Goal: Task Accomplishment & Management: Manage account settings

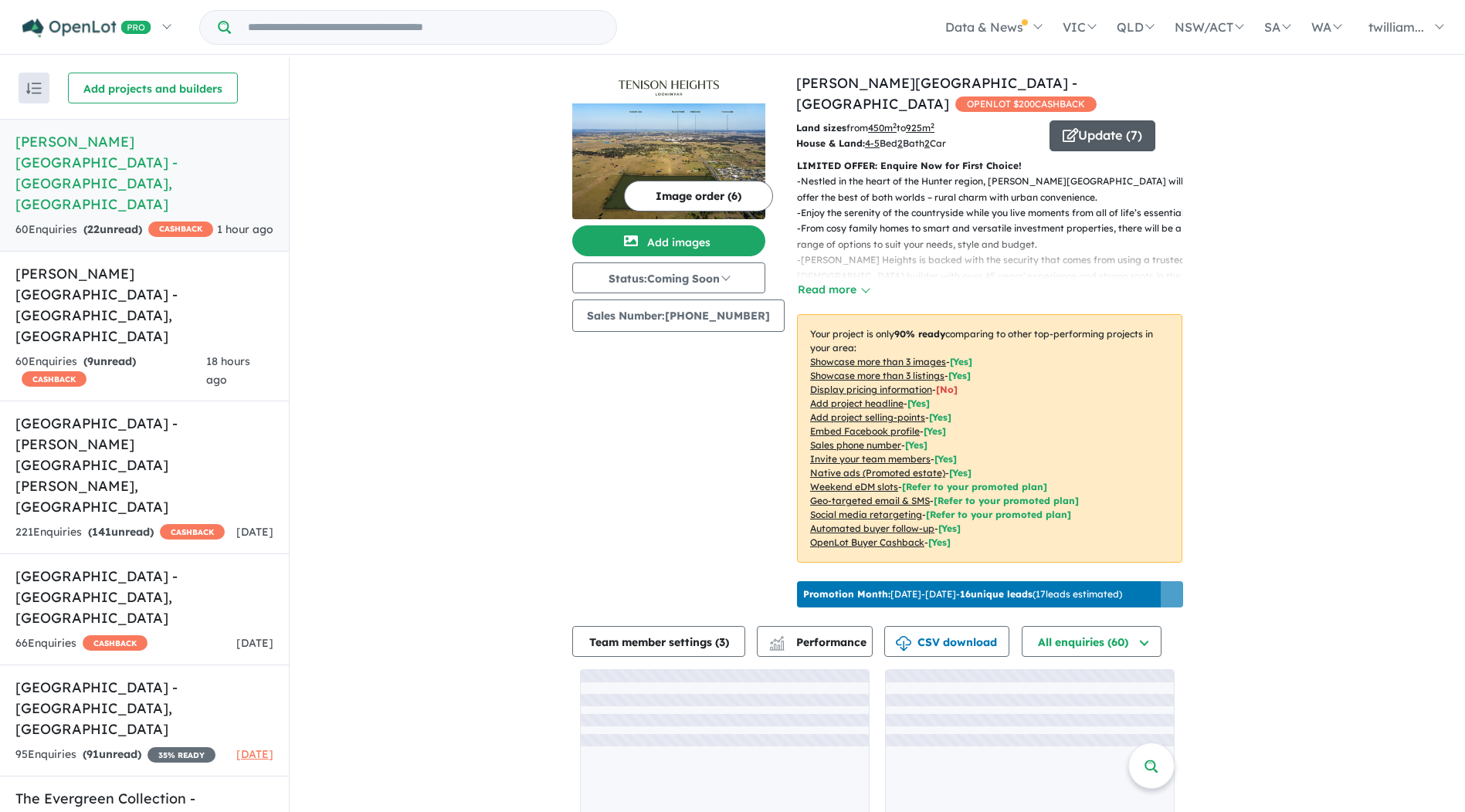
click at [1109, 120] on button "Update ( 7 )" at bounding box center [1103, 135] width 106 height 31
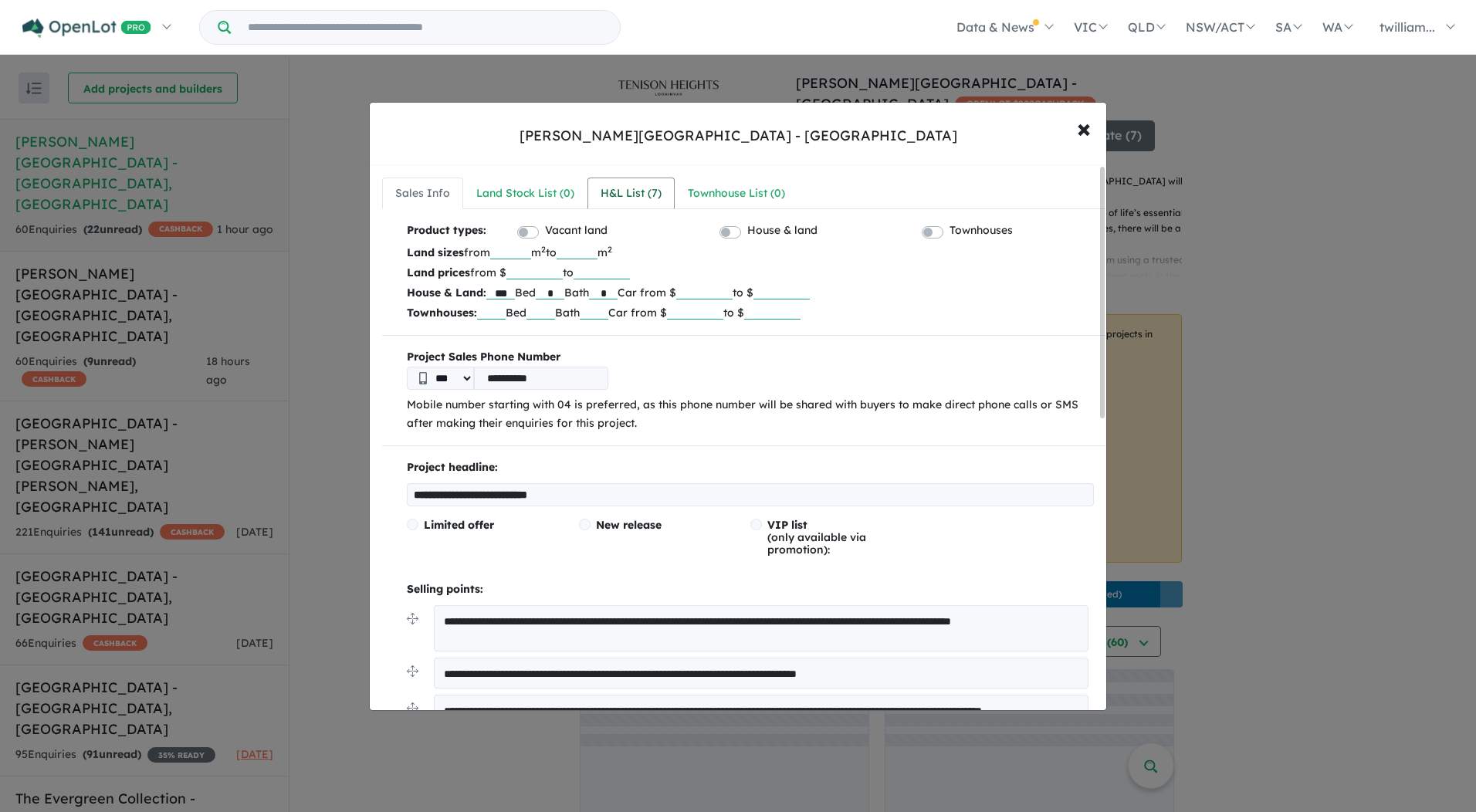
click at [597, 177] on link "H&L List ( 7 )" at bounding box center [631, 193] width 87 height 33
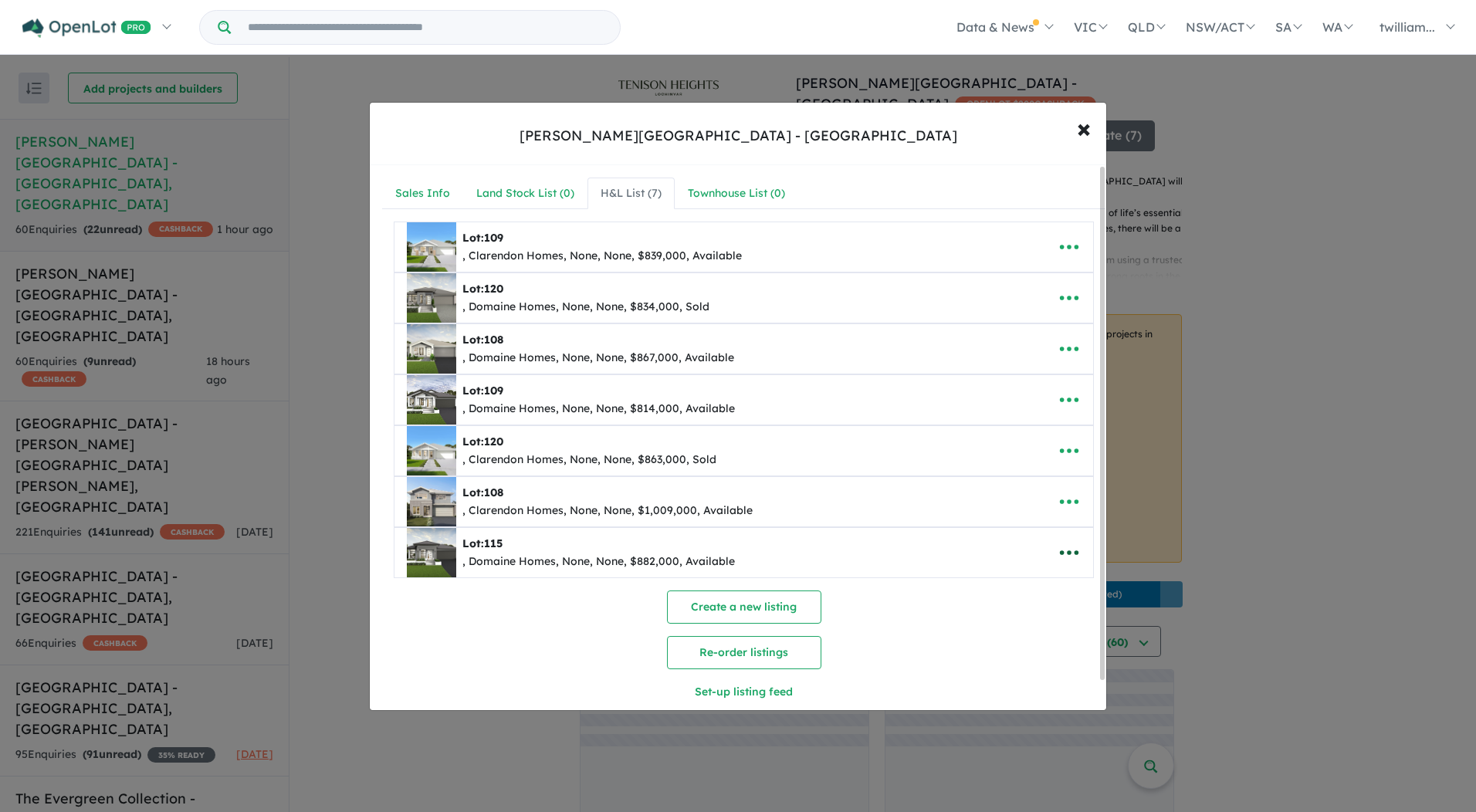
click at [1069, 550] on icon "button" at bounding box center [1069, 553] width 24 height 24
click at [1034, 631] on link "Remove" at bounding box center [1035, 626] width 114 height 35
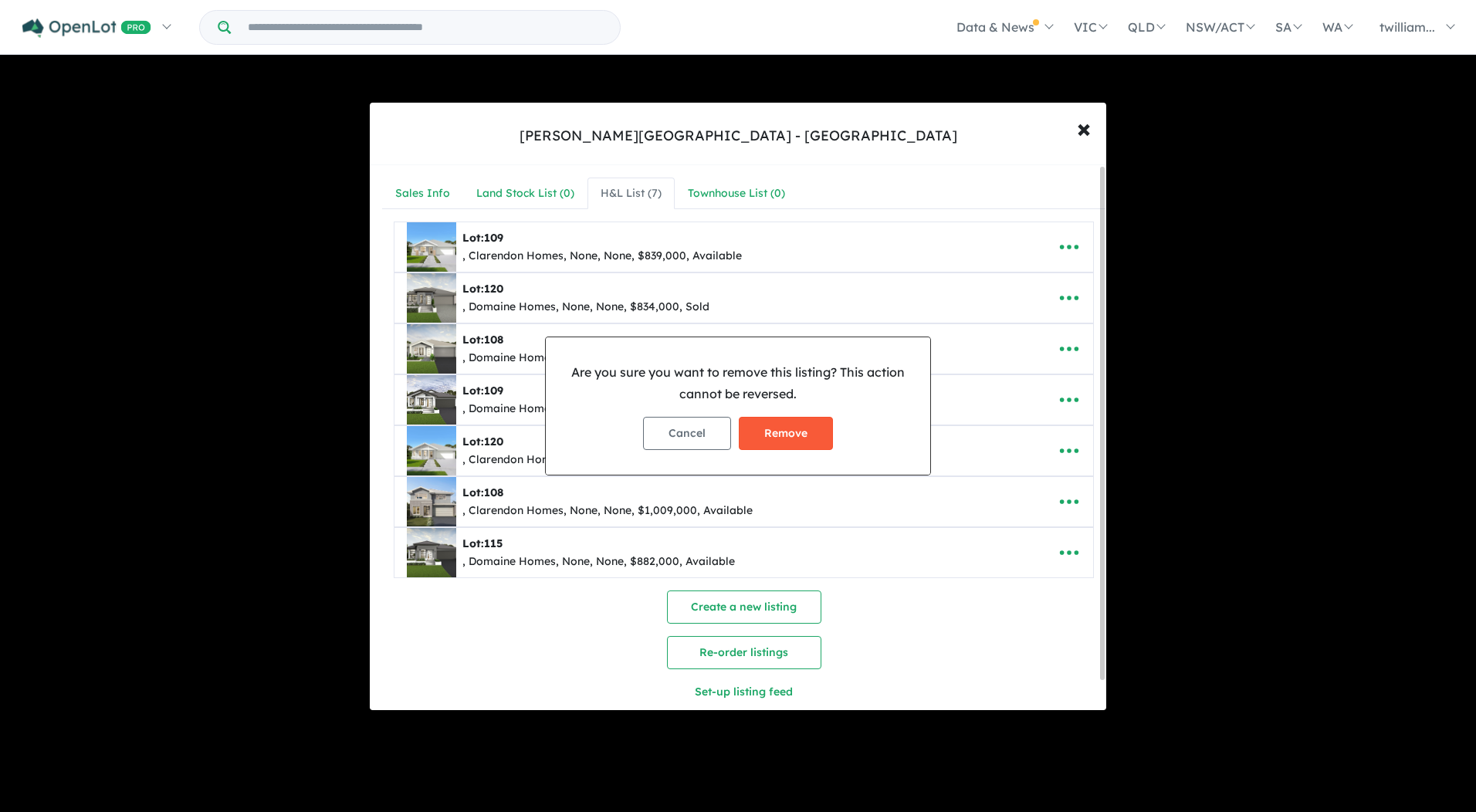
click at [810, 436] on button "Remove" at bounding box center [786, 433] width 94 height 33
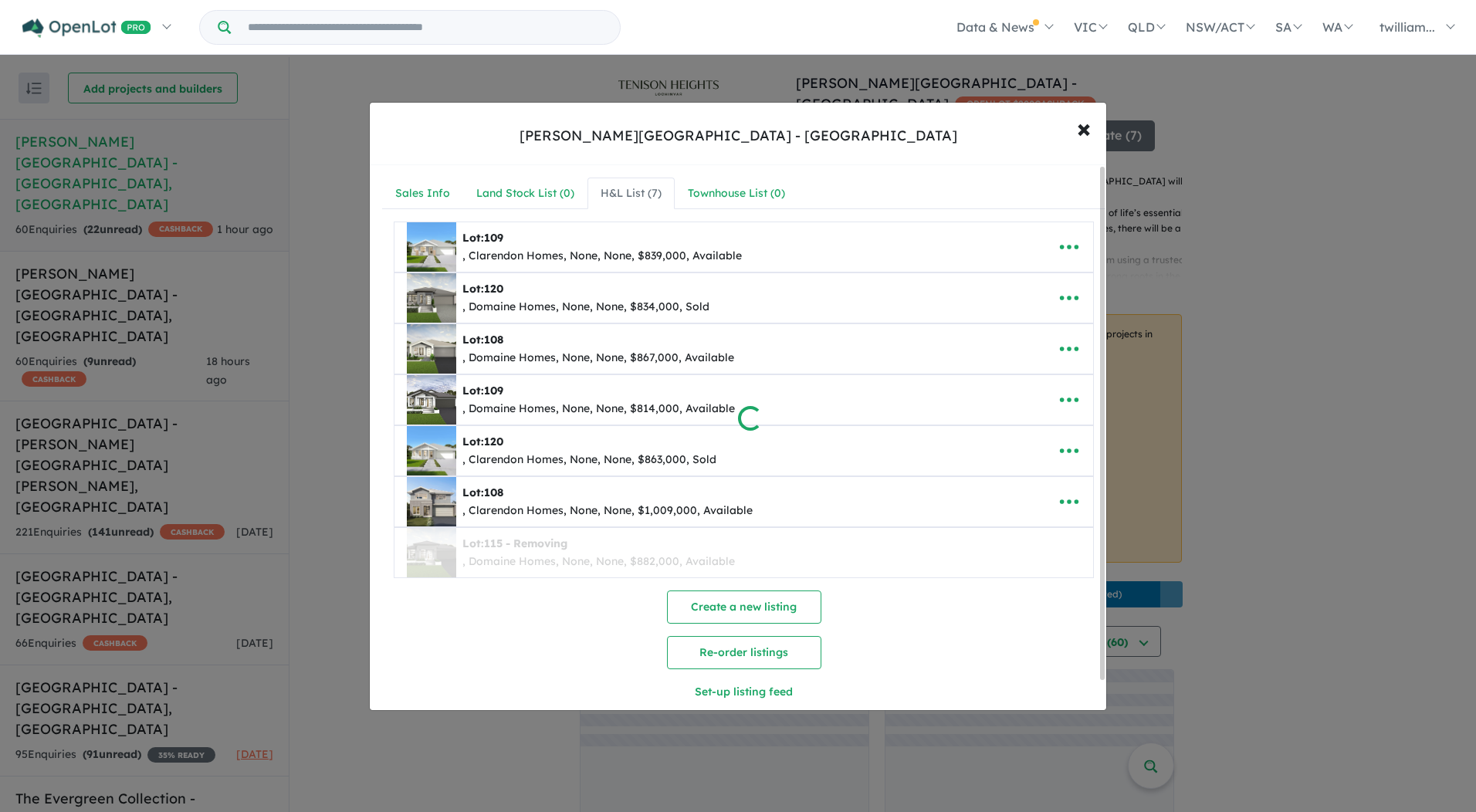
click at [1061, 500] on div at bounding box center [738, 406] width 1476 height 812
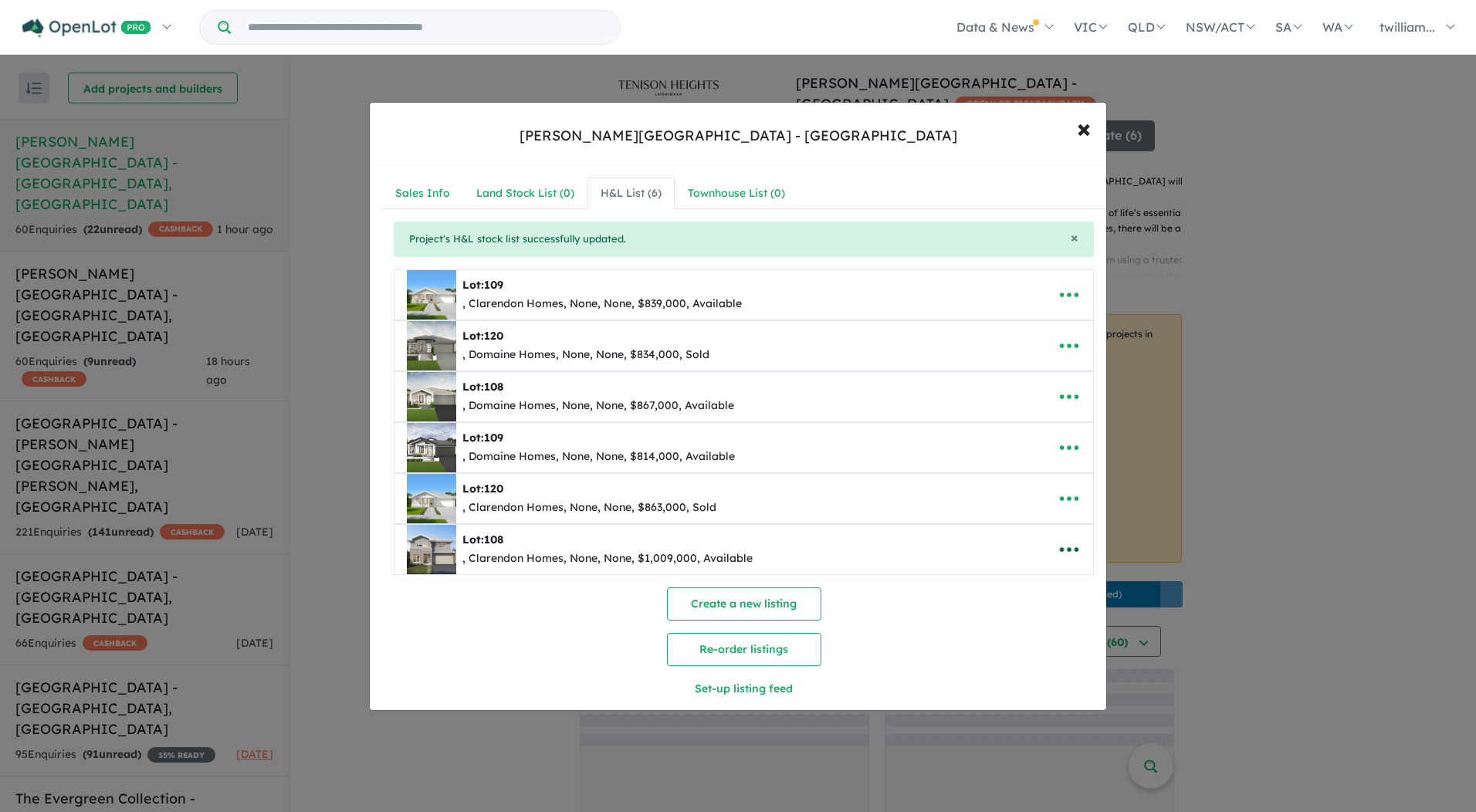
click at [1070, 548] on icon "button" at bounding box center [1069, 550] width 24 height 24
click at [1041, 619] on link "Remove" at bounding box center [1035, 623] width 114 height 35
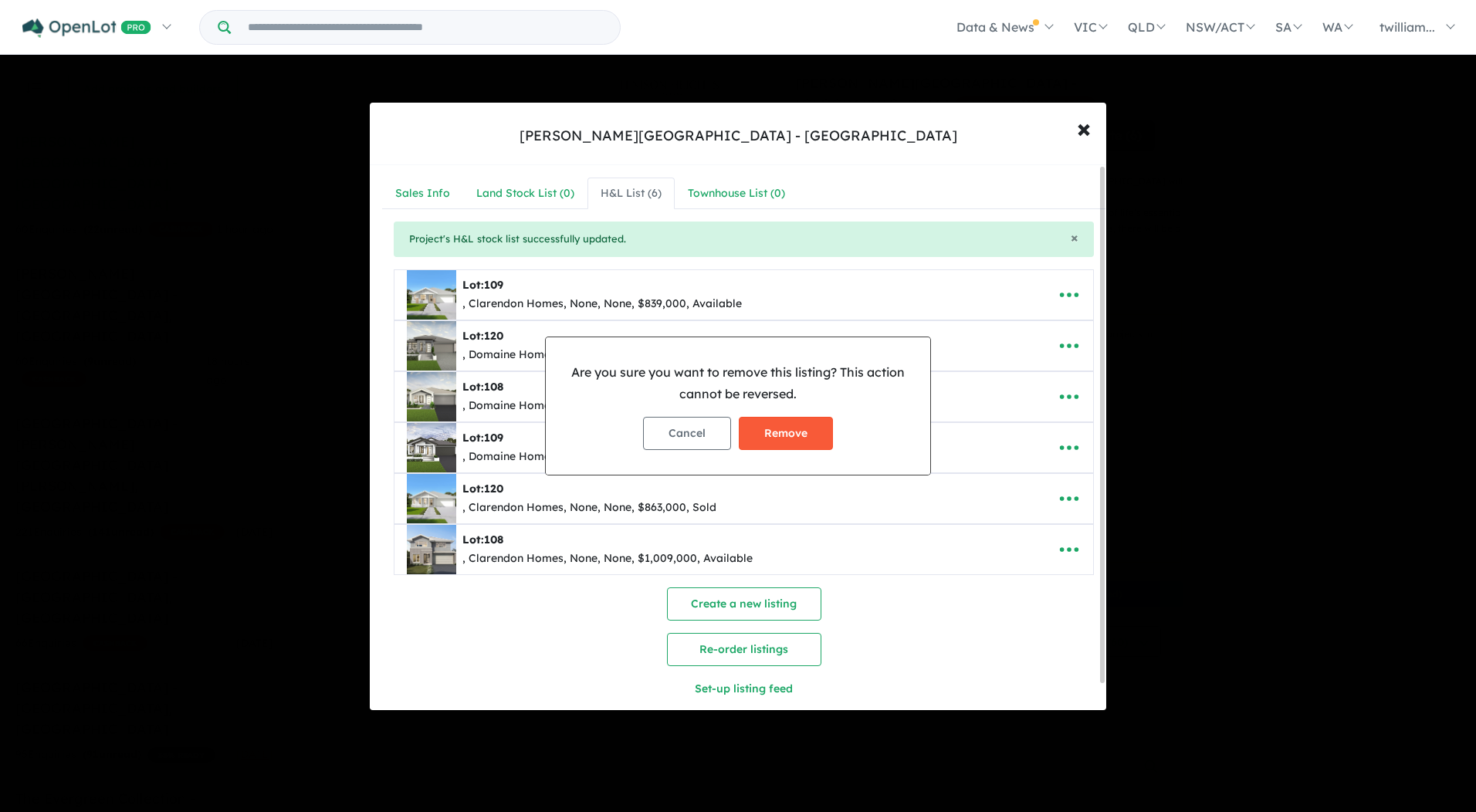
click at [794, 440] on button "Remove" at bounding box center [786, 433] width 94 height 33
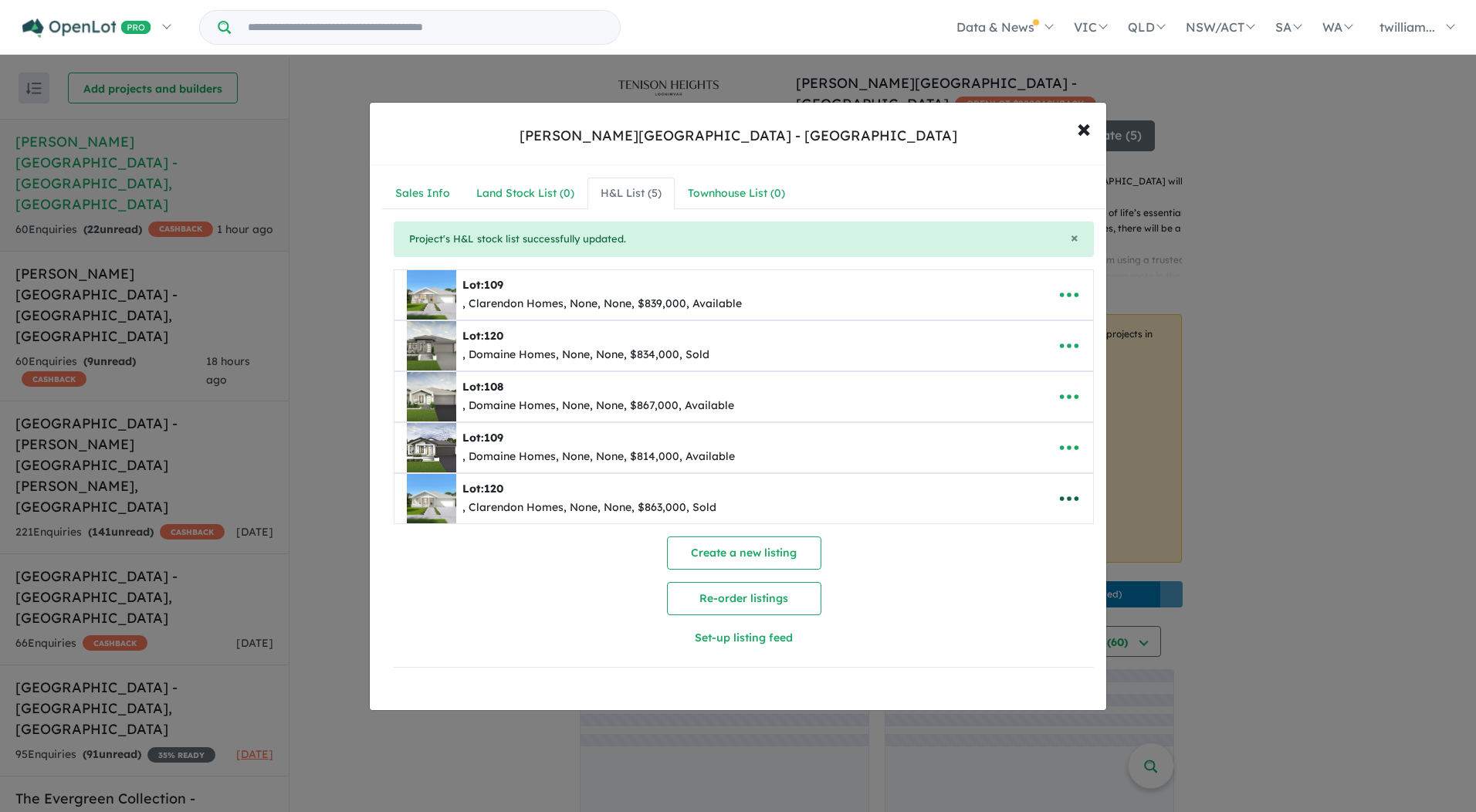
click at [1064, 501] on icon "button" at bounding box center [1069, 498] width 24 height 24
drag, startPoint x: 1064, startPoint y: 501, endPoint x: 1030, endPoint y: 566, distance: 73.4
click at [1030, 566] on link "Remove" at bounding box center [1035, 572] width 114 height 35
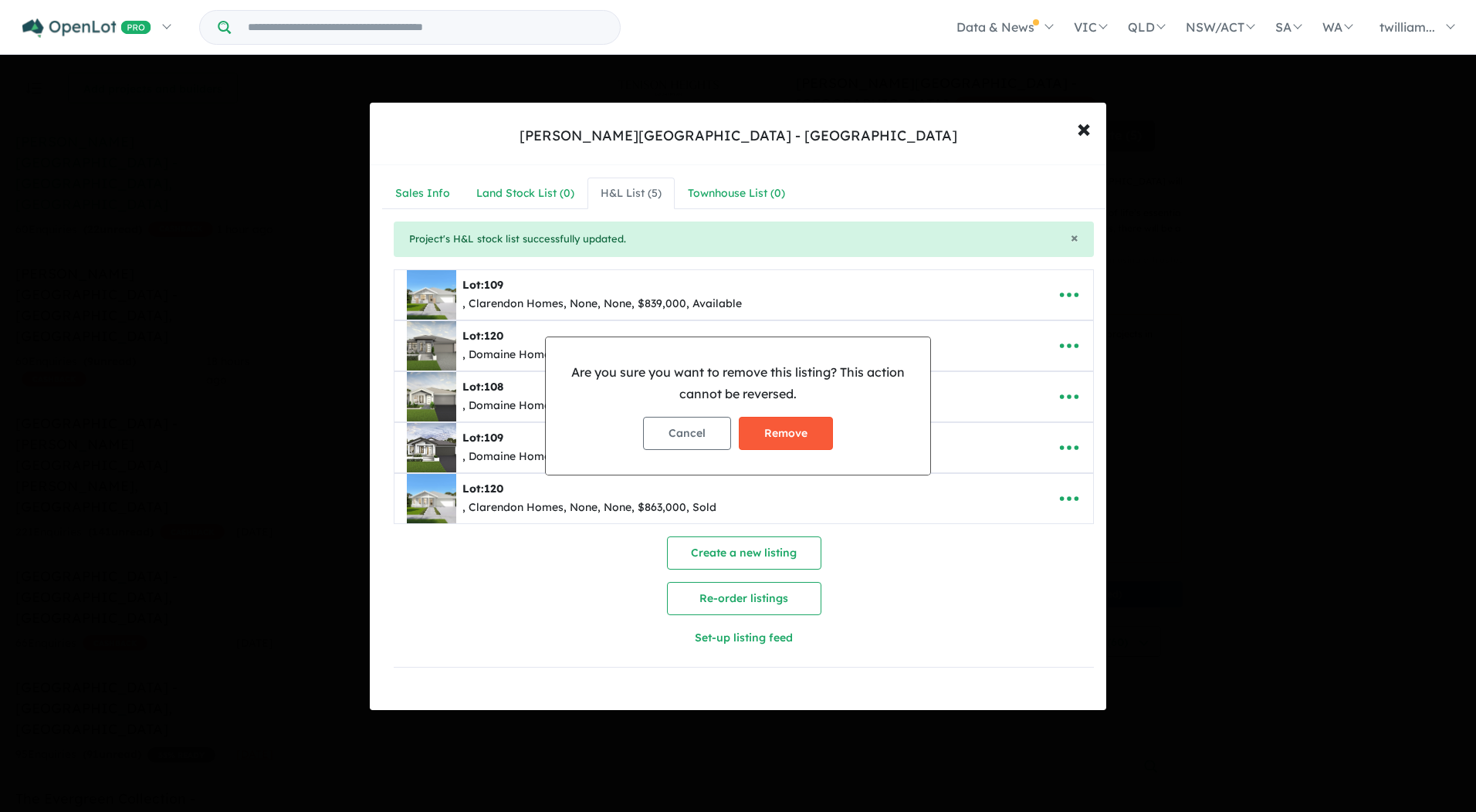
click at [770, 436] on button "Remove" at bounding box center [786, 433] width 94 height 33
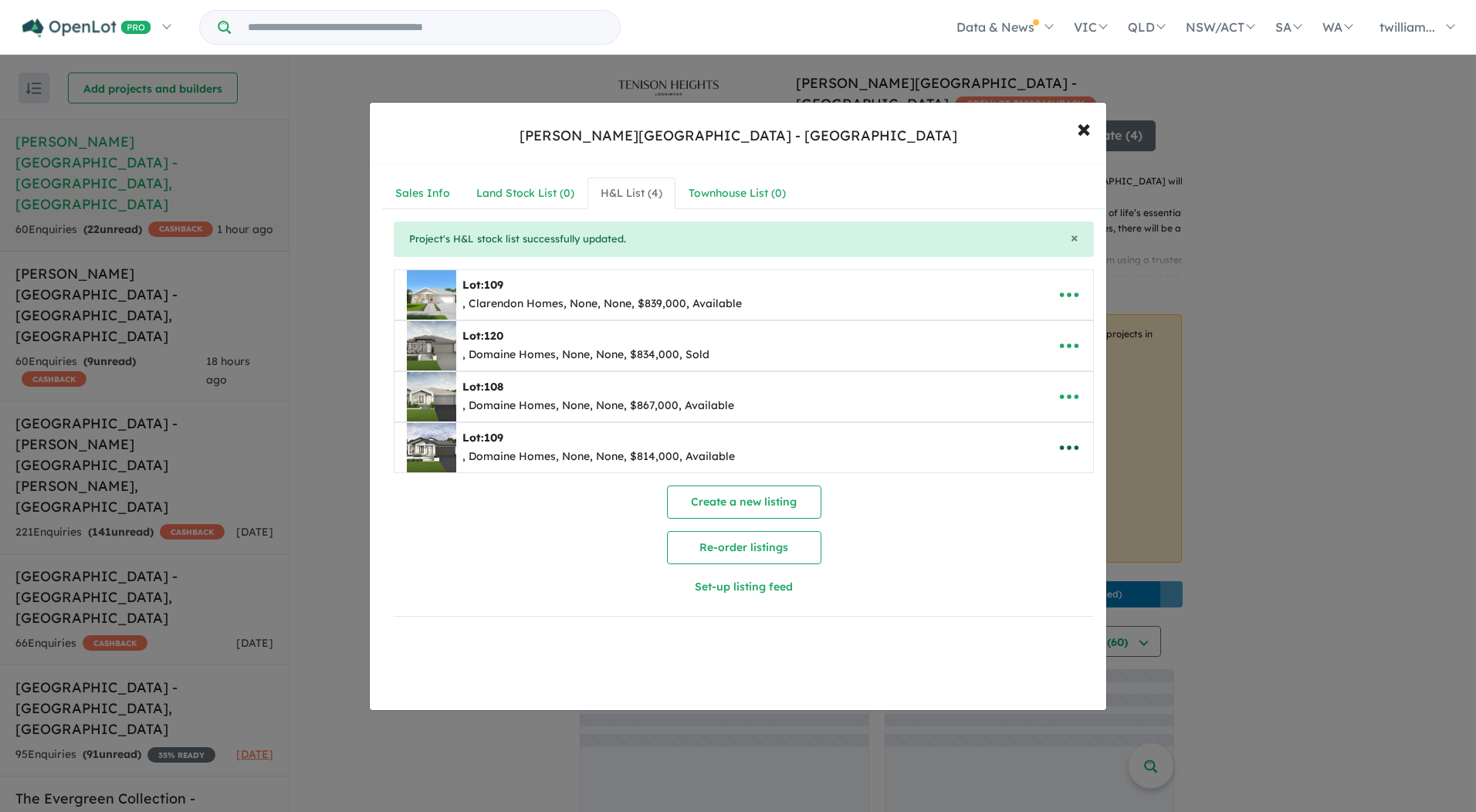
click at [1065, 451] on icon "button" at bounding box center [1069, 448] width 24 height 24
click at [1020, 512] on link "Remove" at bounding box center [1035, 521] width 114 height 35
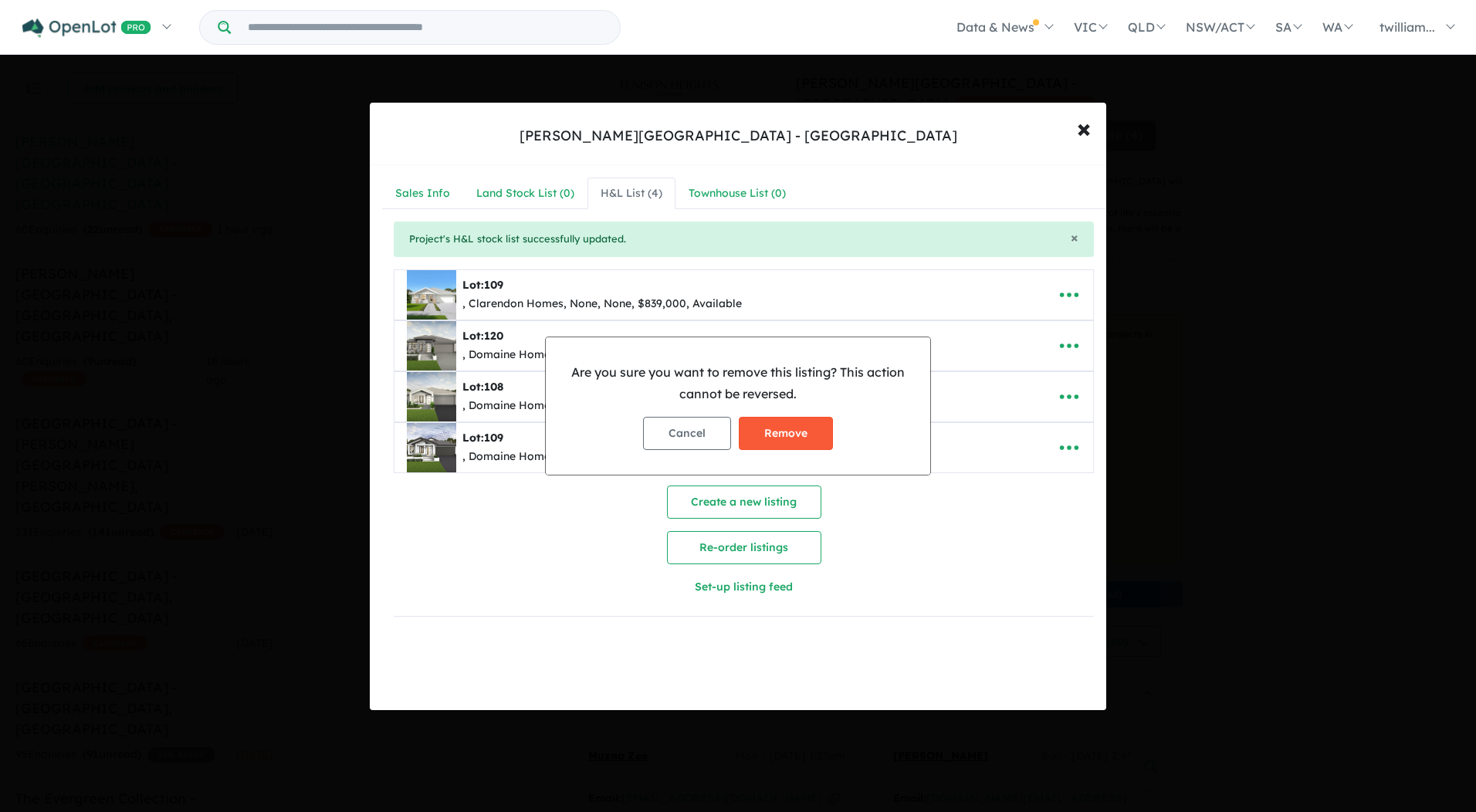
click at [786, 430] on button "Remove" at bounding box center [786, 433] width 94 height 33
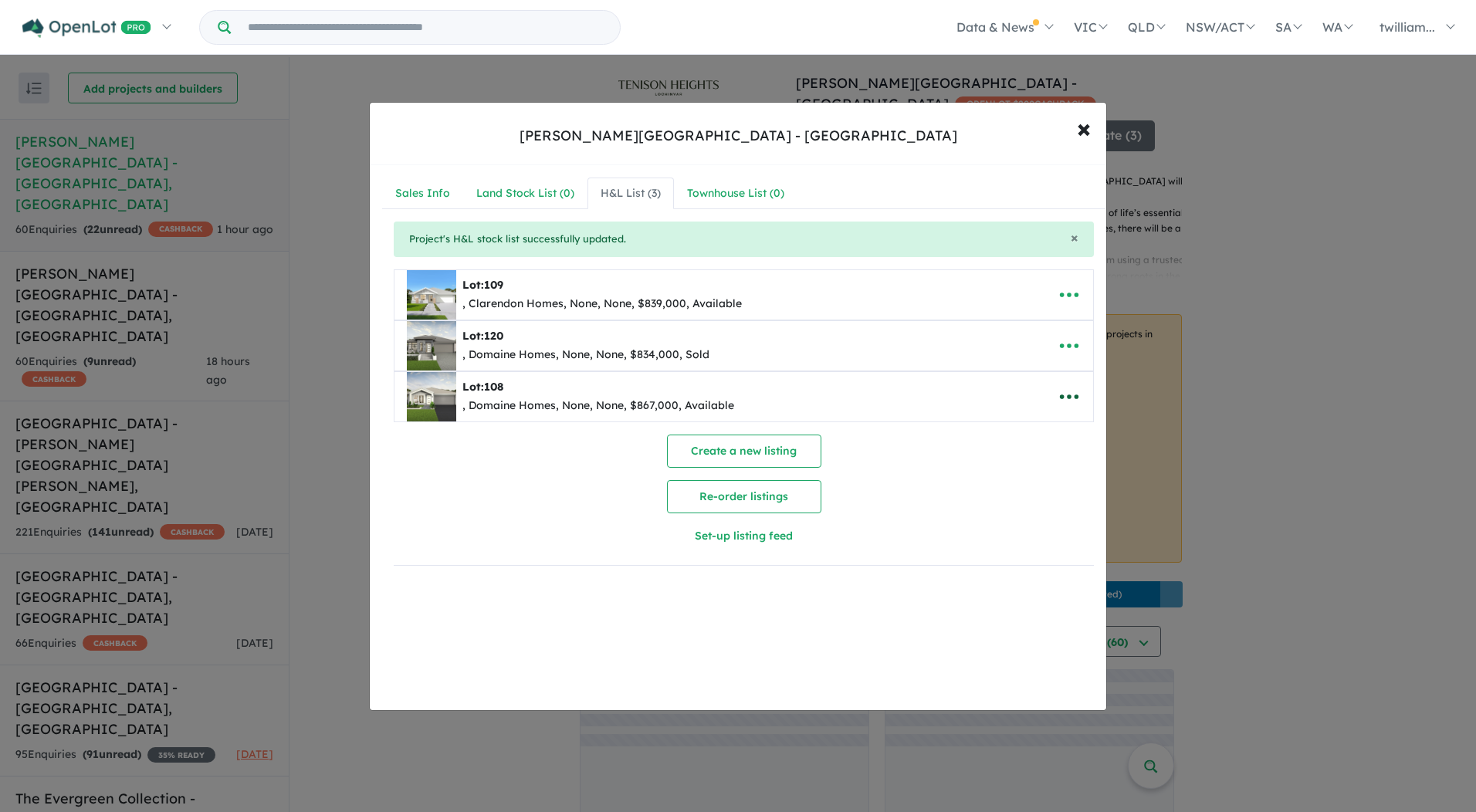
click at [1057, 403] on icon "button" at bounding box center [1069, 397] width 24 height 24
click at [1041, 476] on link "Remove" at bounding box center [1035, 470] width 114 height 35
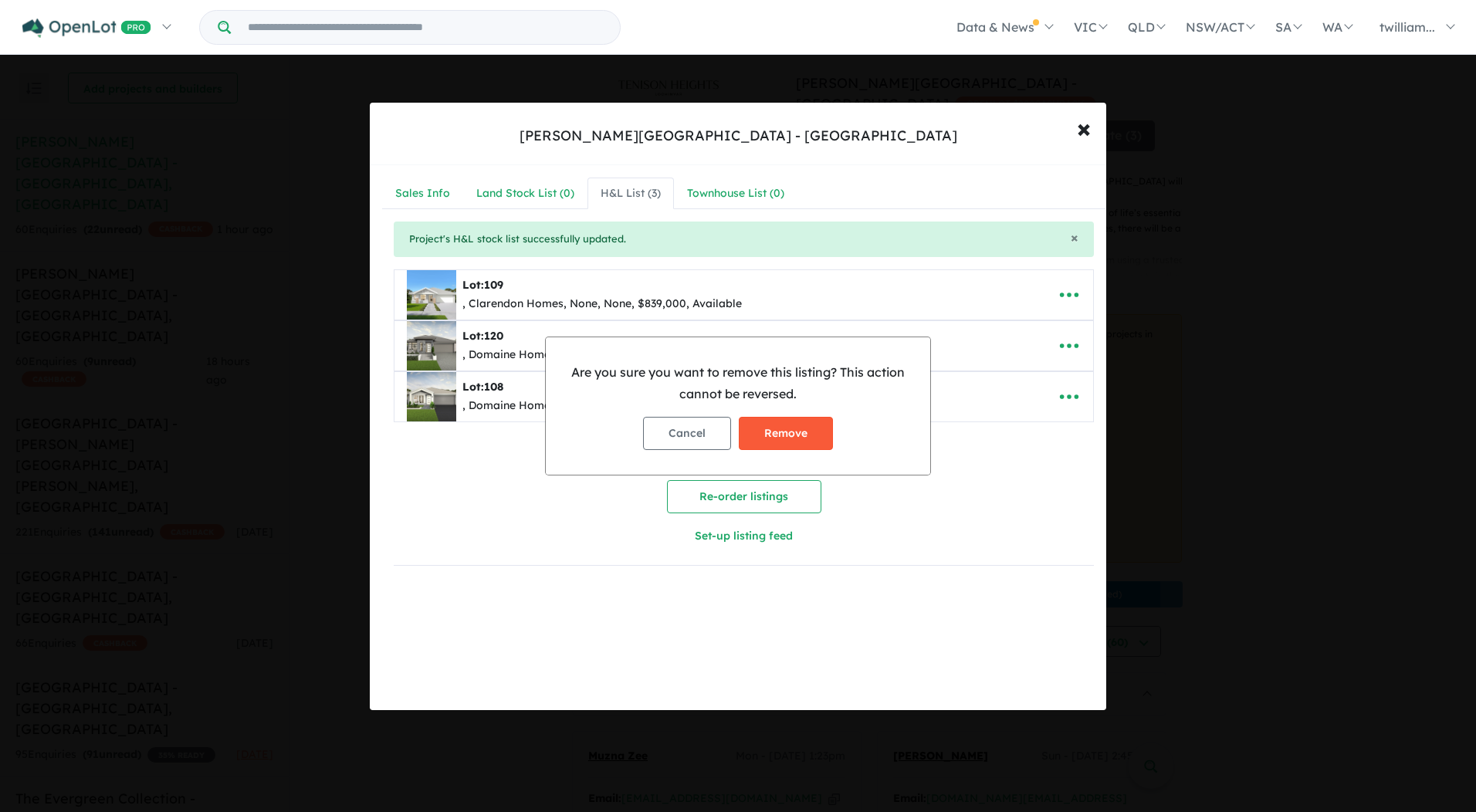
click at [787, 426] on button "Remove" at bounding box center [786, 433] width 94 height 33
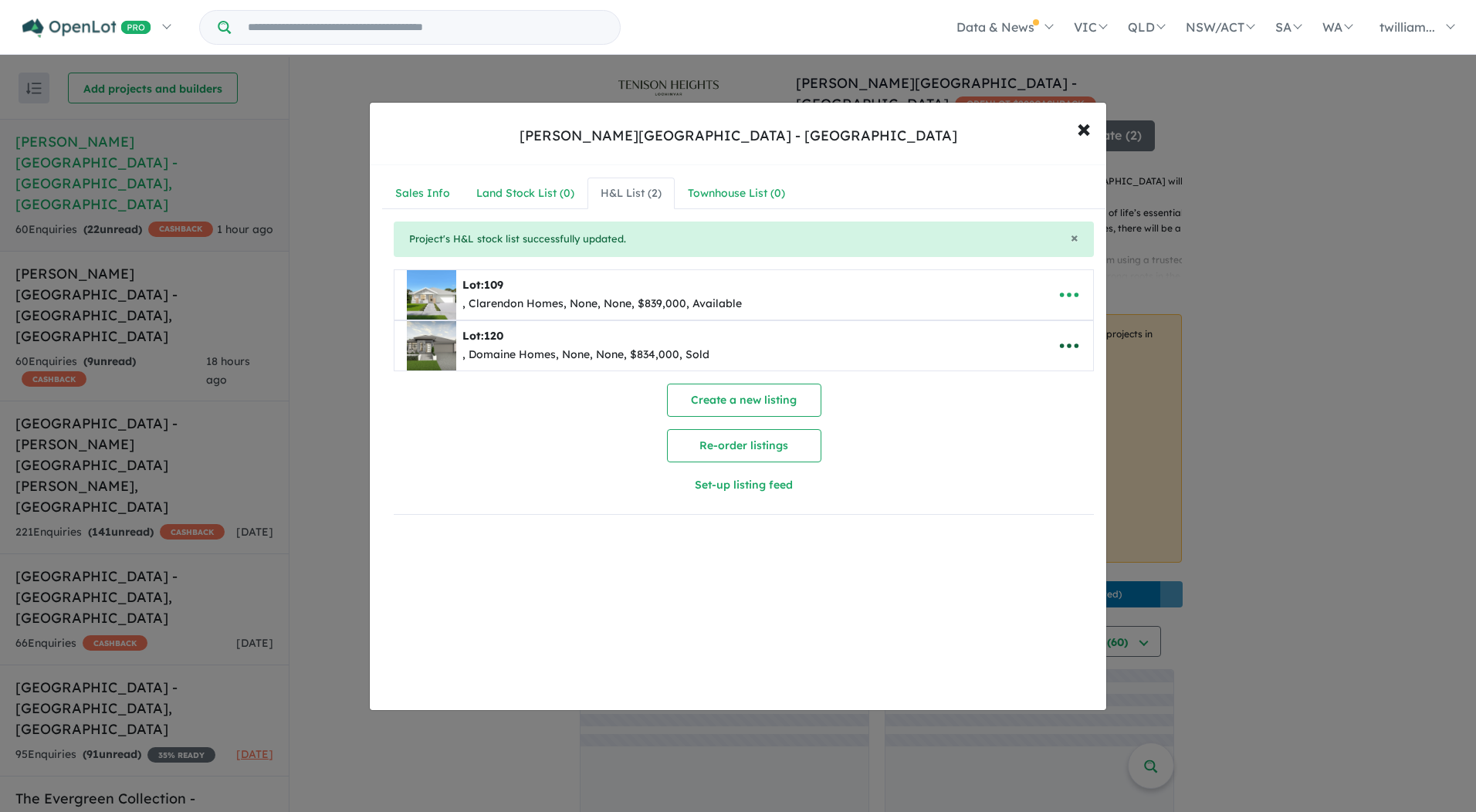
click at [1062, 340] on icon "button" at bounding box center [1069, 346] width 24 height 24
click at [1027, 420] on link "Remove" at bounding box center [1035, 419] width 114 height 35
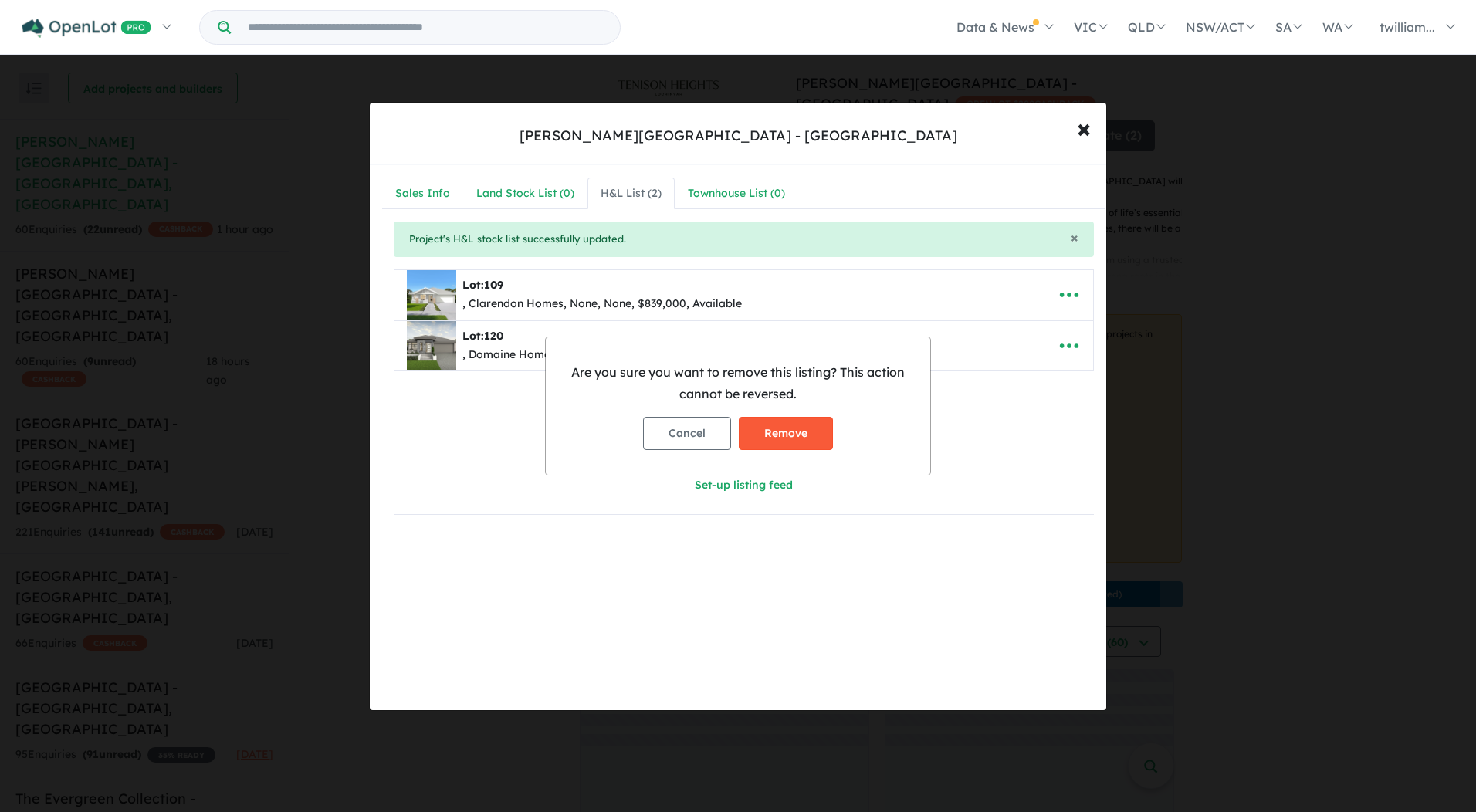
click at [810, 432] on button "Remove" at bounding box center [786, 433] width 94 height 33
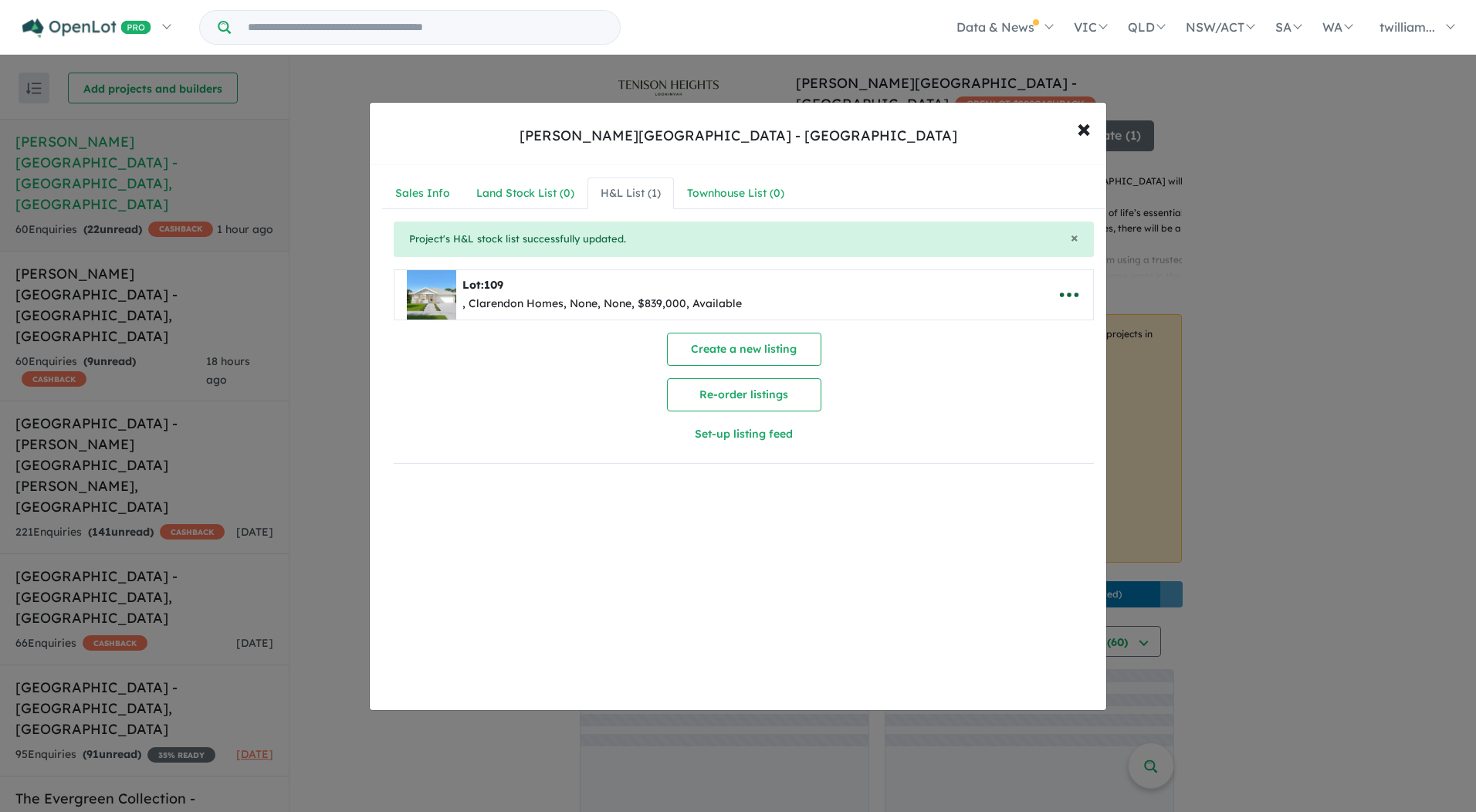
click at [1060, 288] on icon "button" at bounding box center [1069, 295] width 24 height 24
click at [1009, 373] on link "Remove" at bounding box center [1035, 368] width 114 height 35
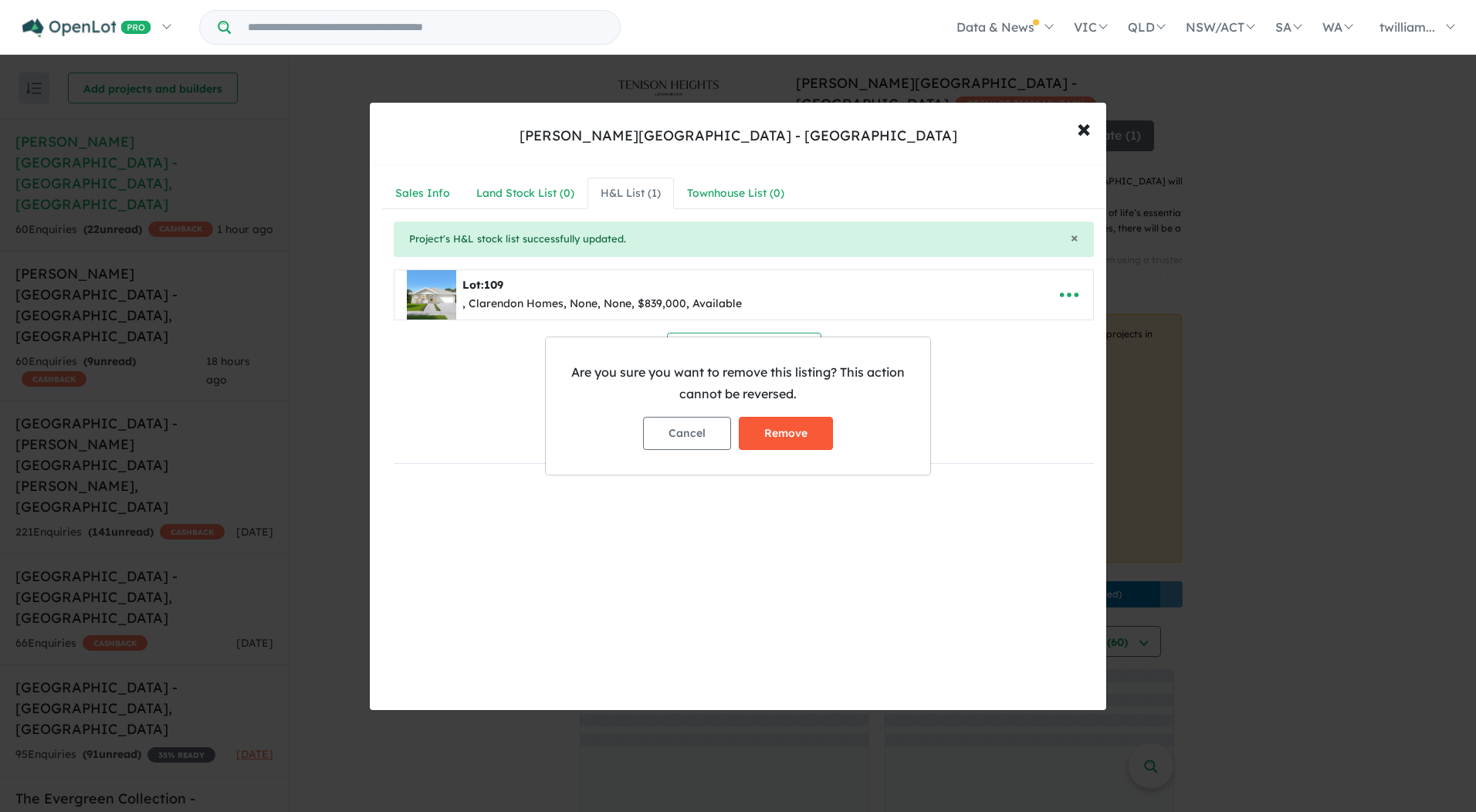
click at [815, 430] on button "Remove" at bounding box center [786, 433] width 94 height 33
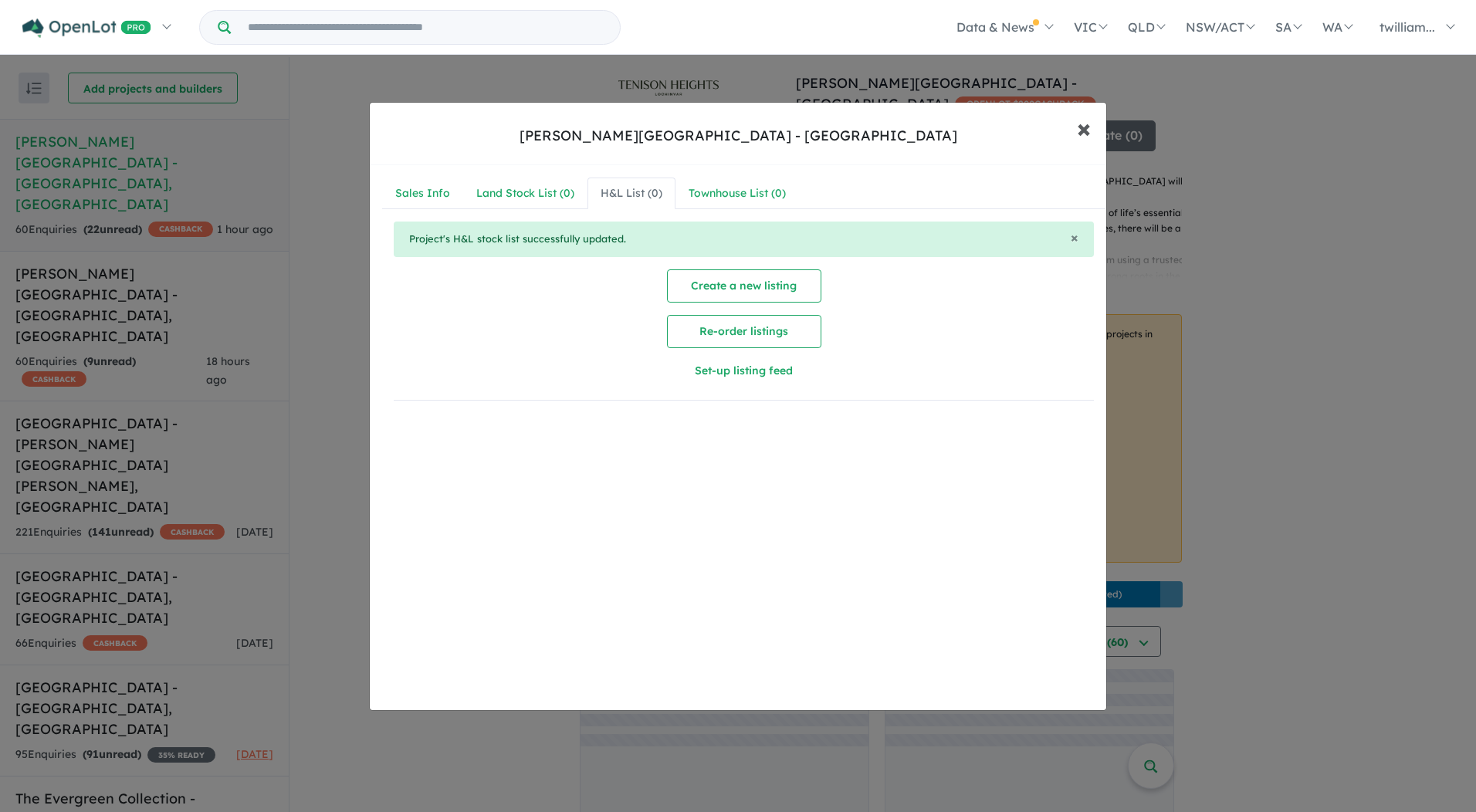
click at [1086, 125] on span "×" at bounding box center [1083, 127] width 14 height 33
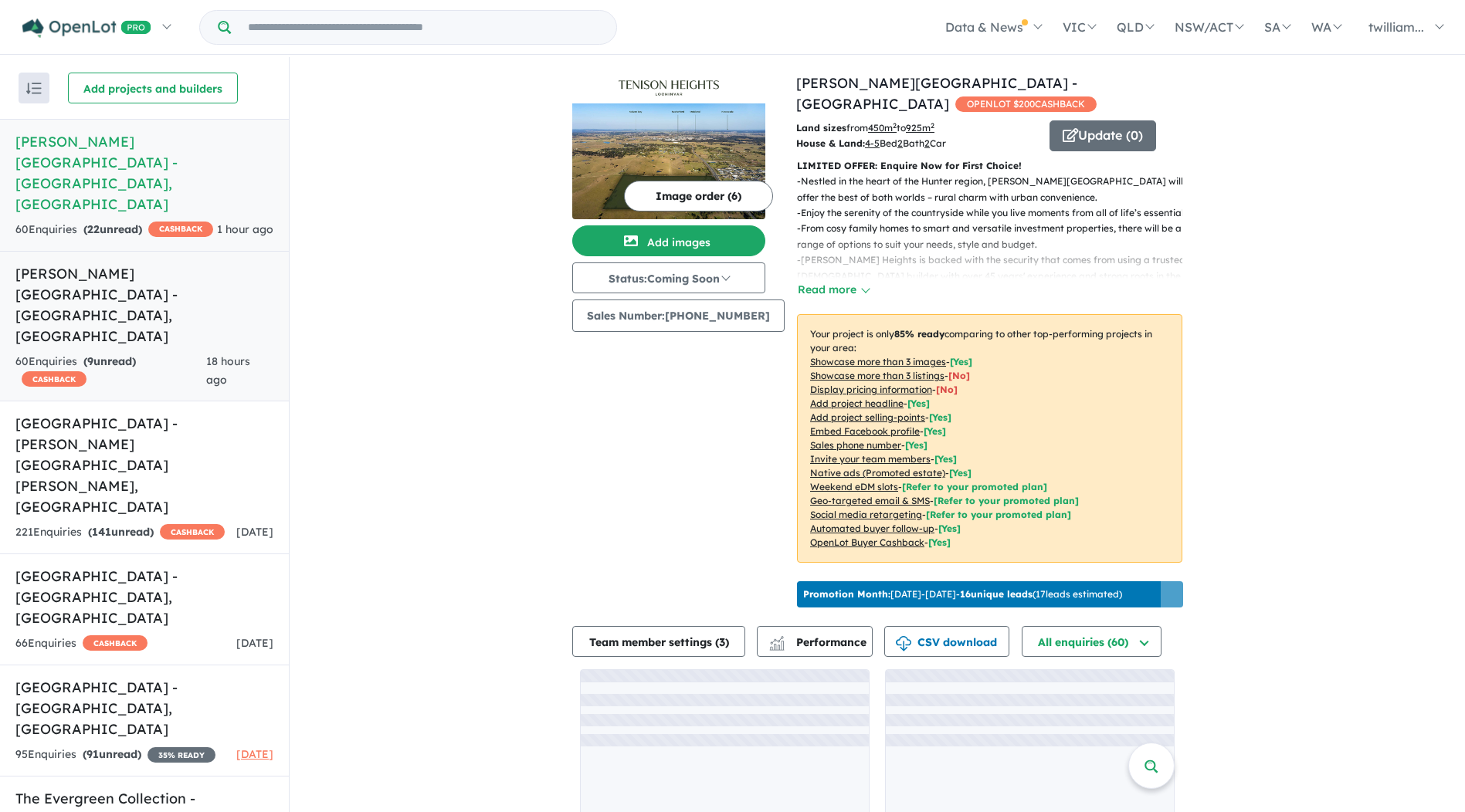
click at [188, 353] on div "60 Enquir ies ( 9 unread) CASHBACK" at bounding box center [110, 372] width 191 height 37
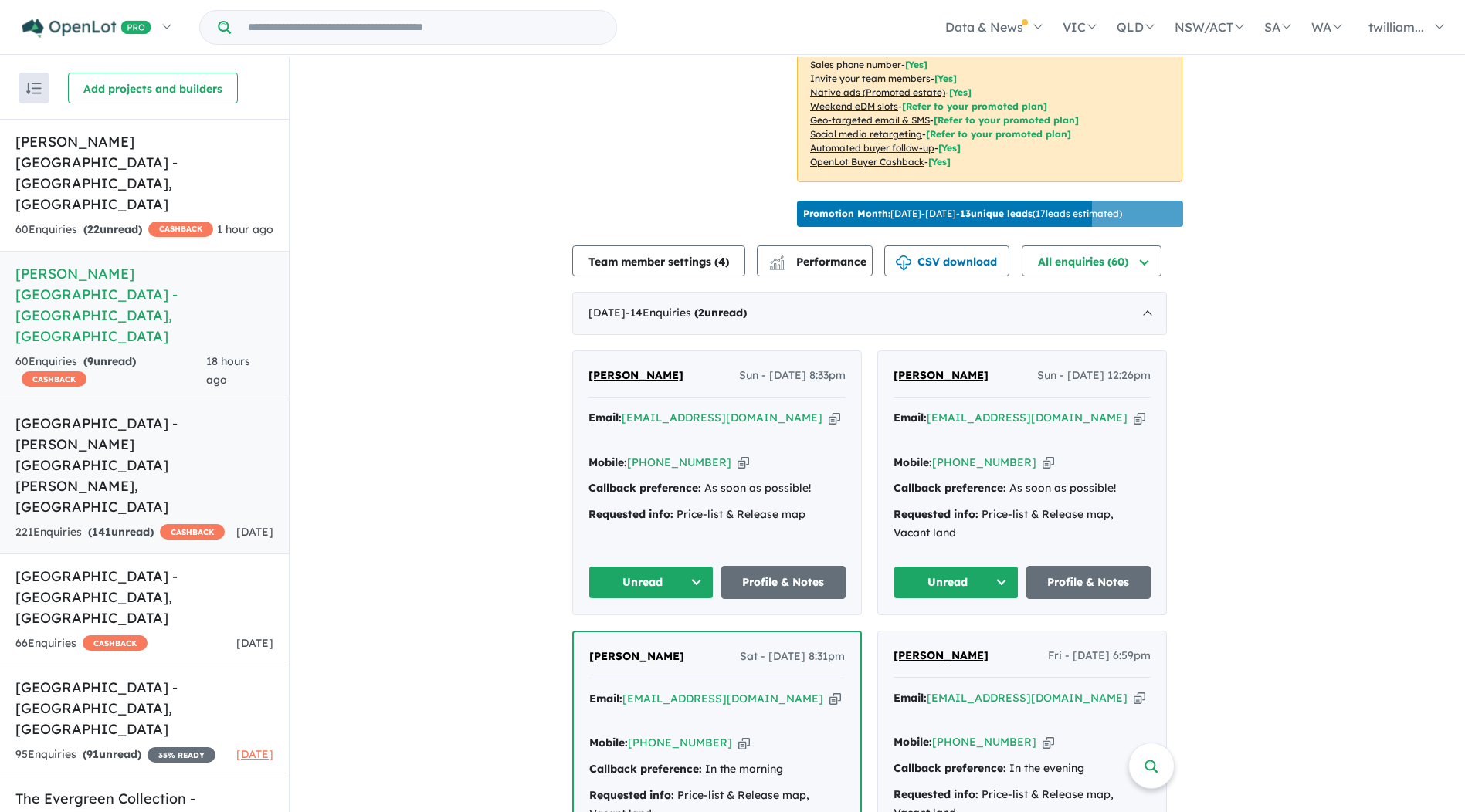
scroll to position [386, 0]
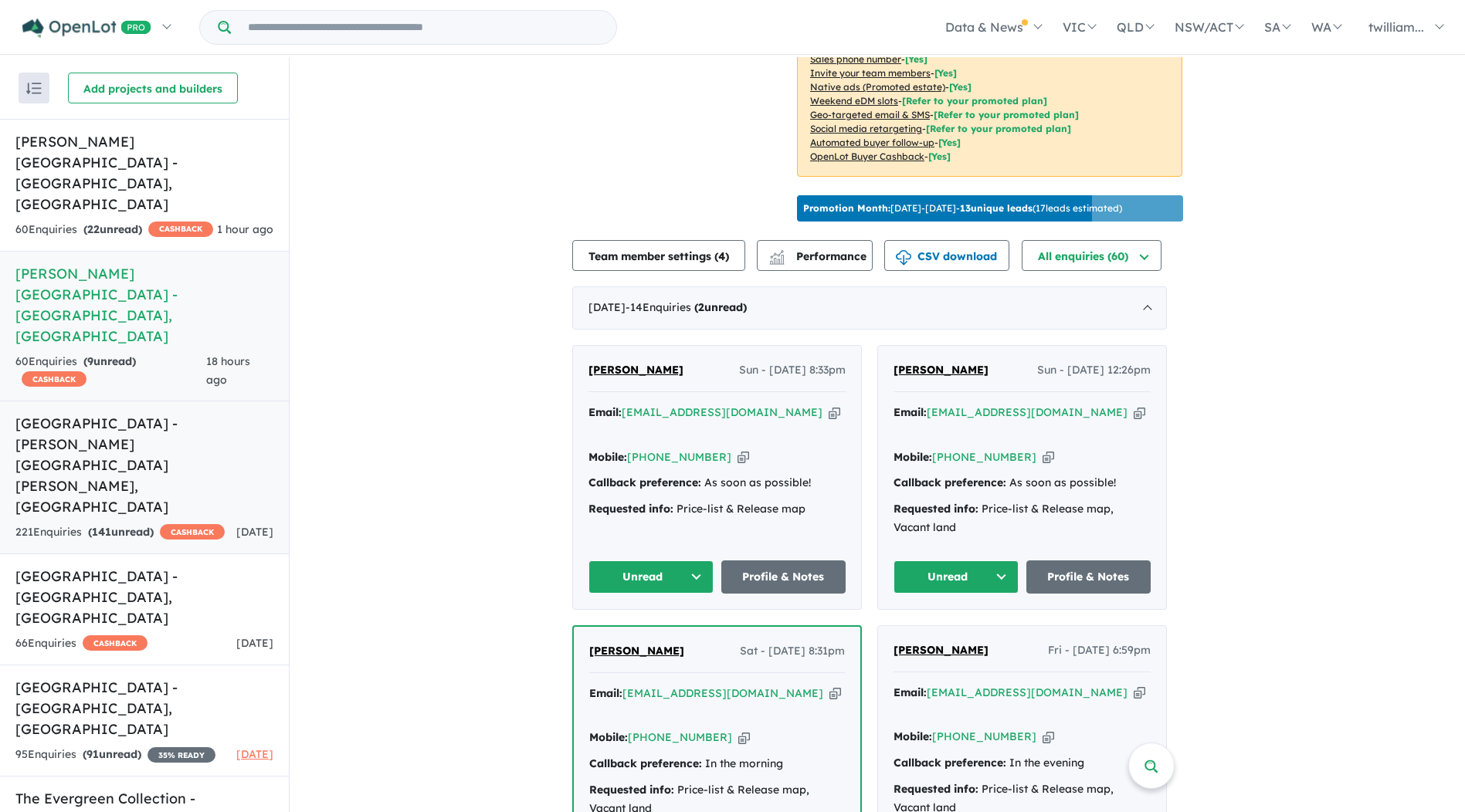
click at [187, 524] on div "221 Enquir ies ( 141 unread) CASHBACK" at bounding box center [119, 533] width 209 height 18
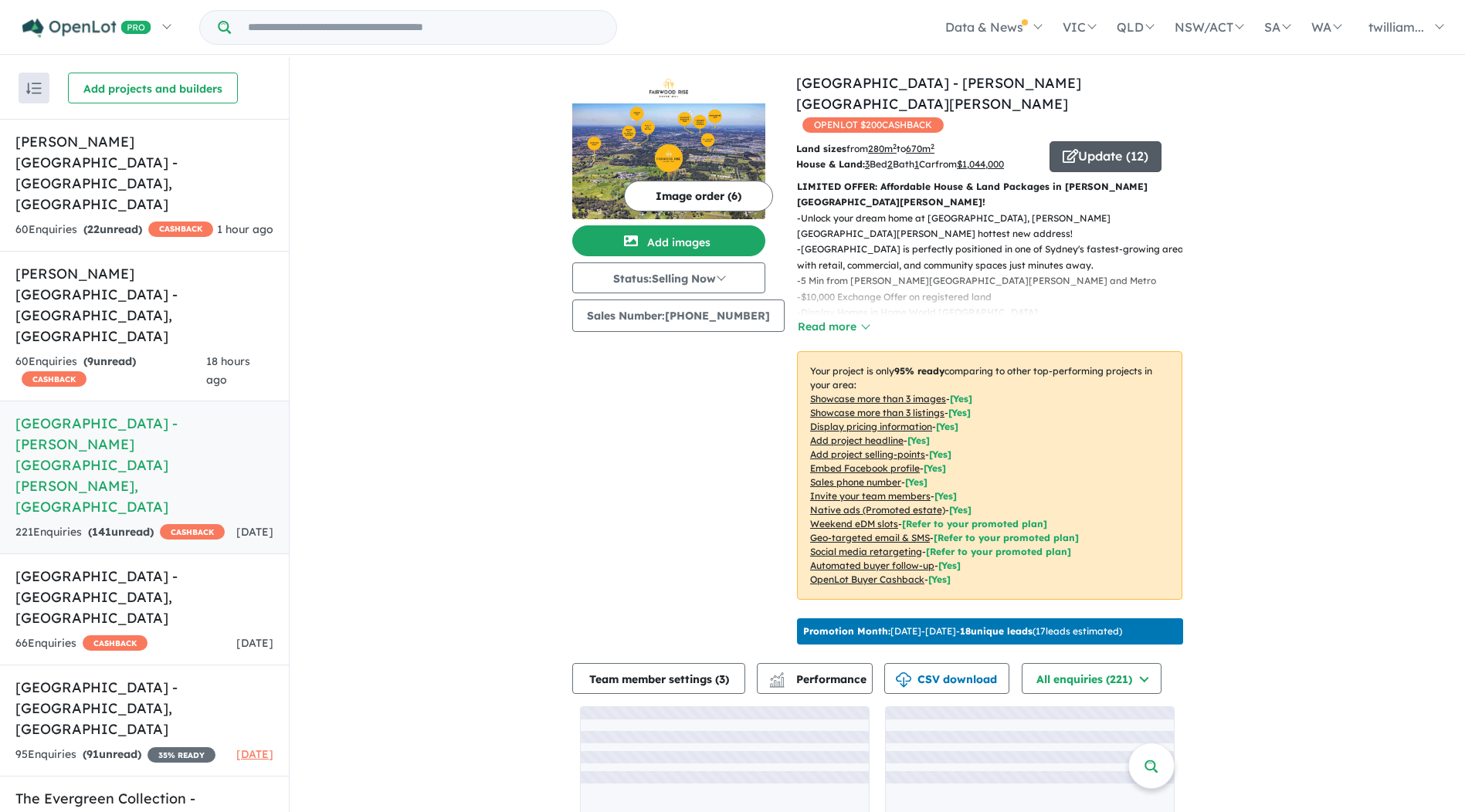
click at [1117, 141] on button "Update ( 12 )" at bounding box center [1105, 156] width 112 height 31
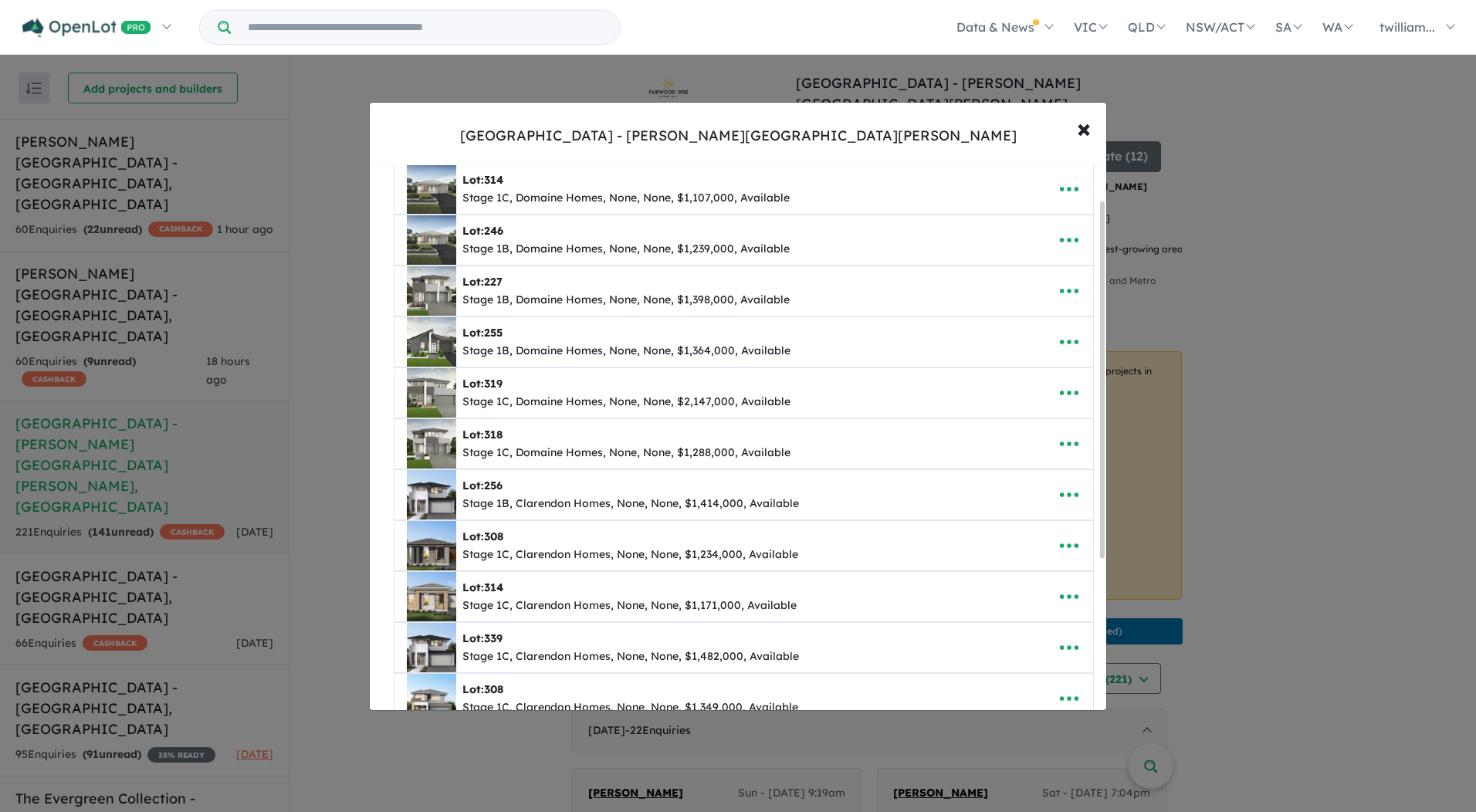
scroll to position [53, 0]
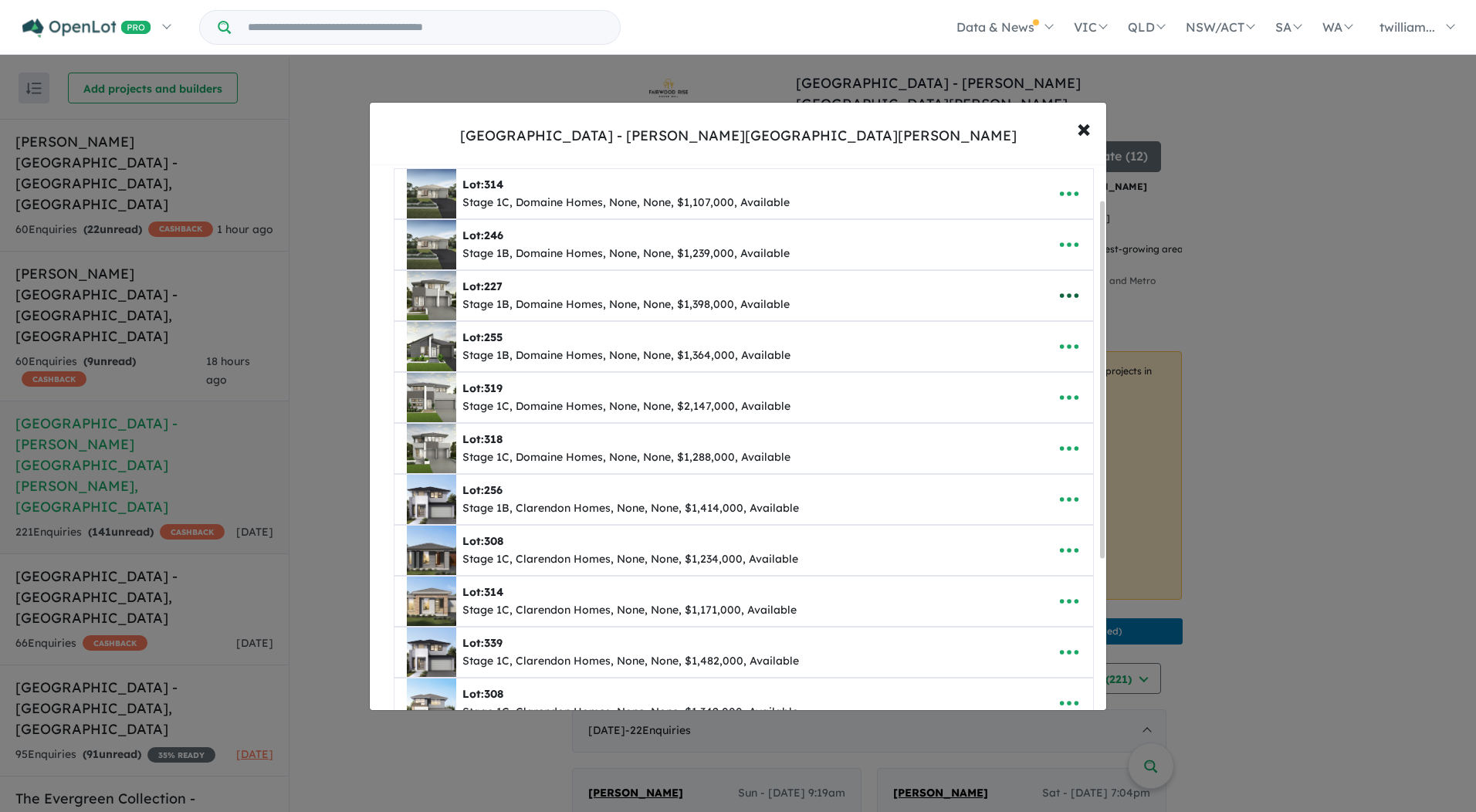
click at [1060, 296] on icon "button" at bounding box center [1069, 296] width 18 height 5
click at [1025, 335] on link "Edit" at bounding box center [1035, 334] width 114 height 35
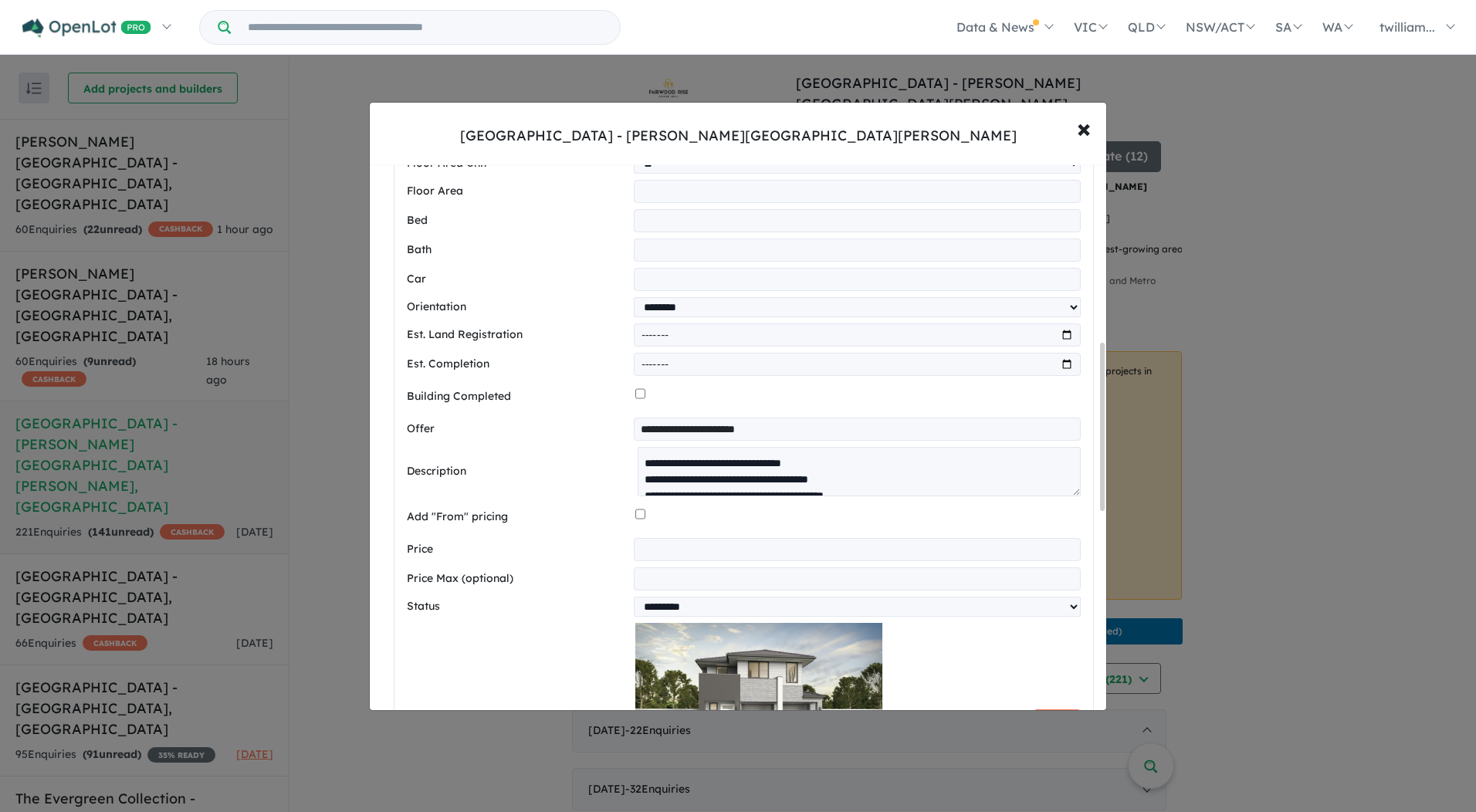
scroll to position [671, 0]
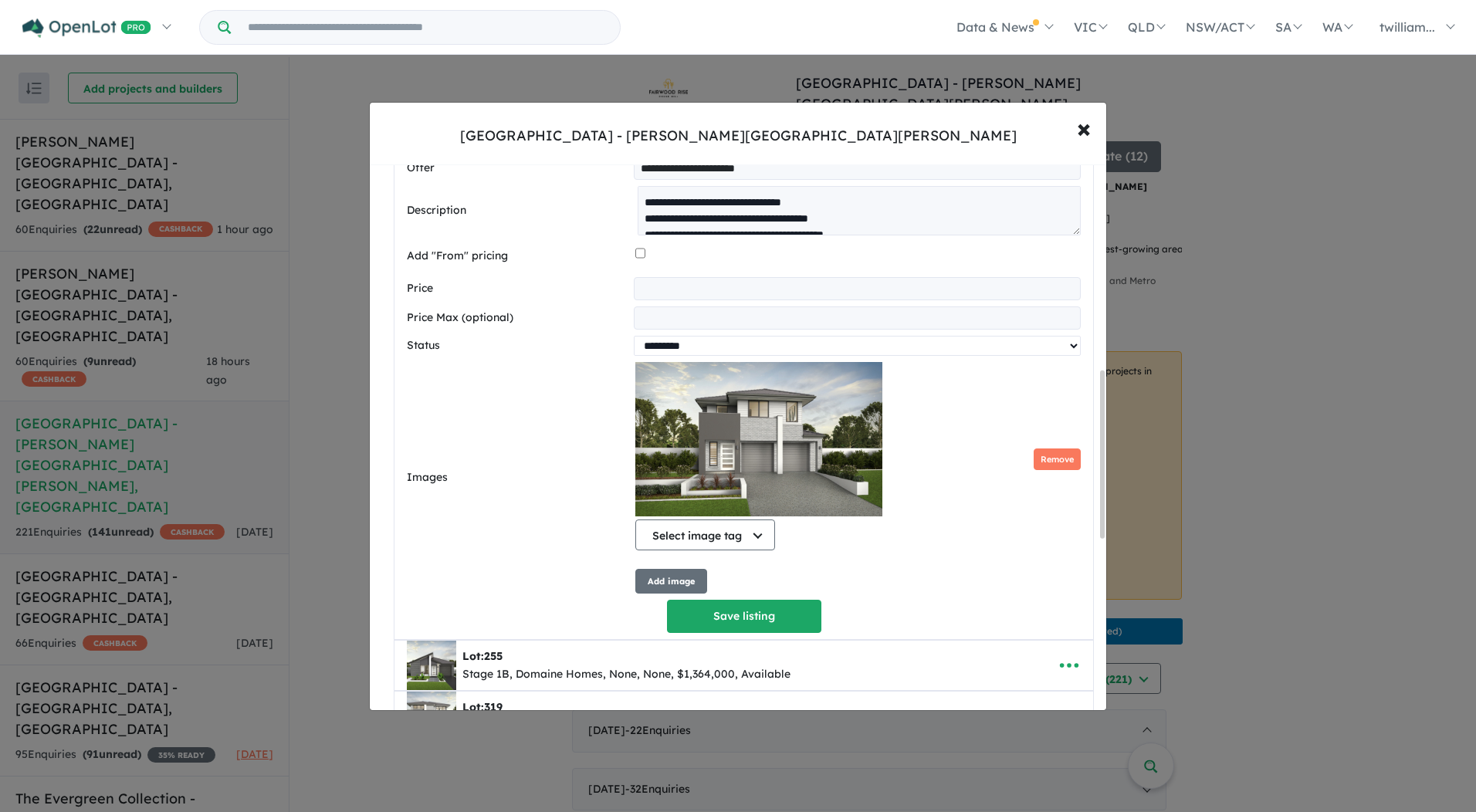
click at [716, 348] on select "********* ******** **** ******" at bounding box center [857, 345] width 447 height 20
select select "****"
click at [634, 341] on select "********* ******** **** ******" at bounding box center [857, 345] width 447 height 20
click at [724, 619] on button "Save listing" at bounding box center [744, 615] width 155 height 33
select select "****"
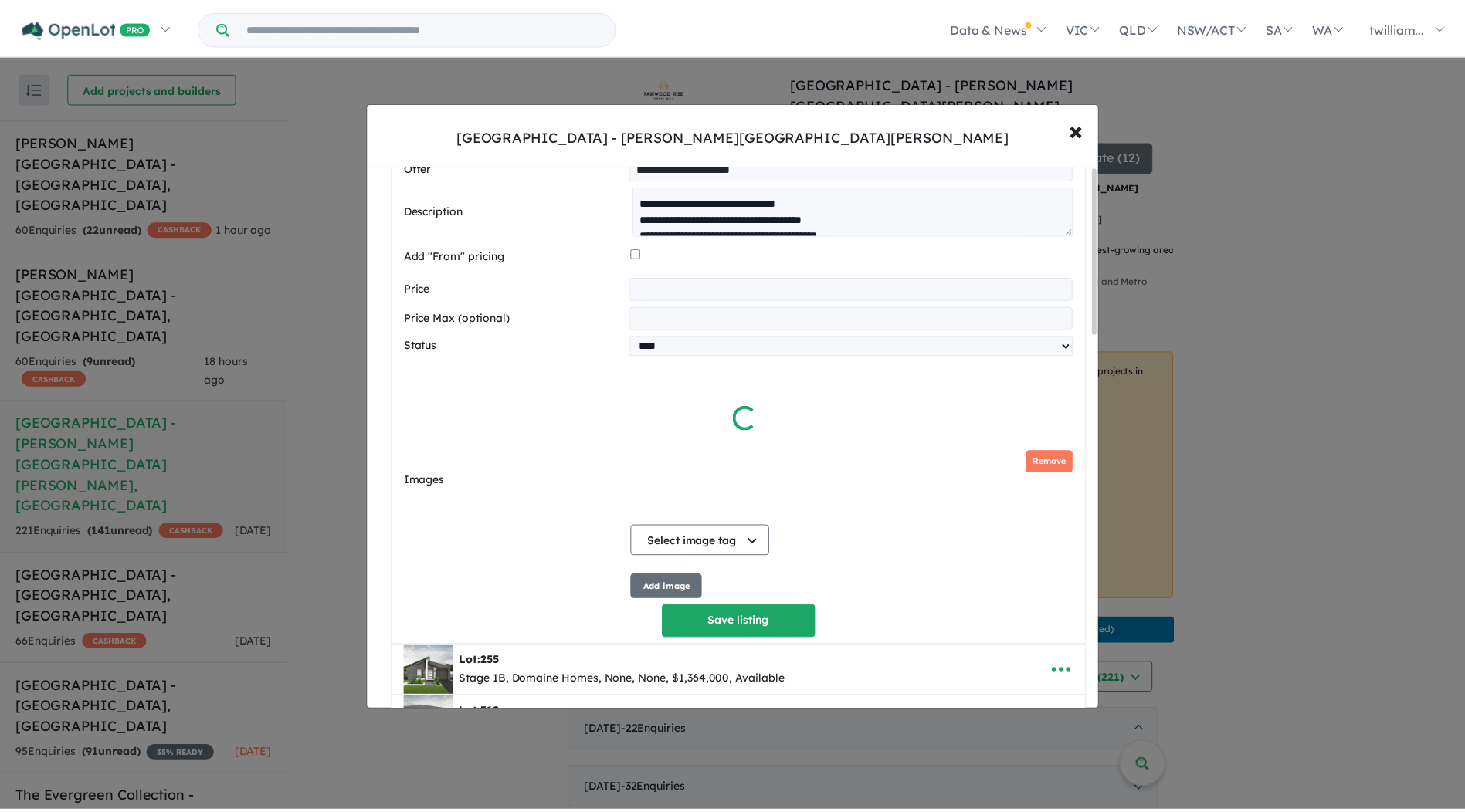
scroll to position [0, 0]
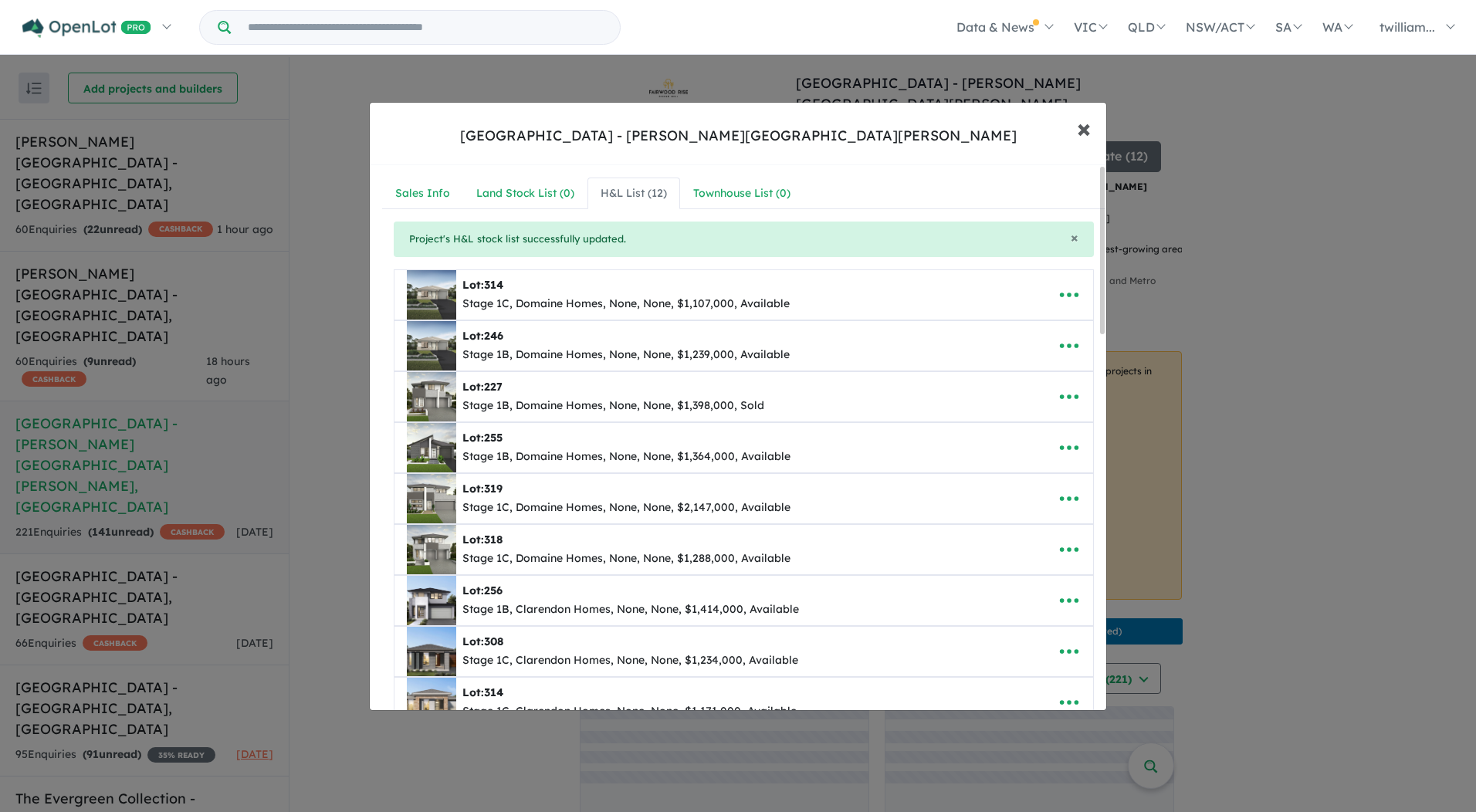
click at [1084, 135] on span "×" at bounding box center [1083, 127] width 14 height 33
